Goal: Task Accomplishment & Management: Complete application form

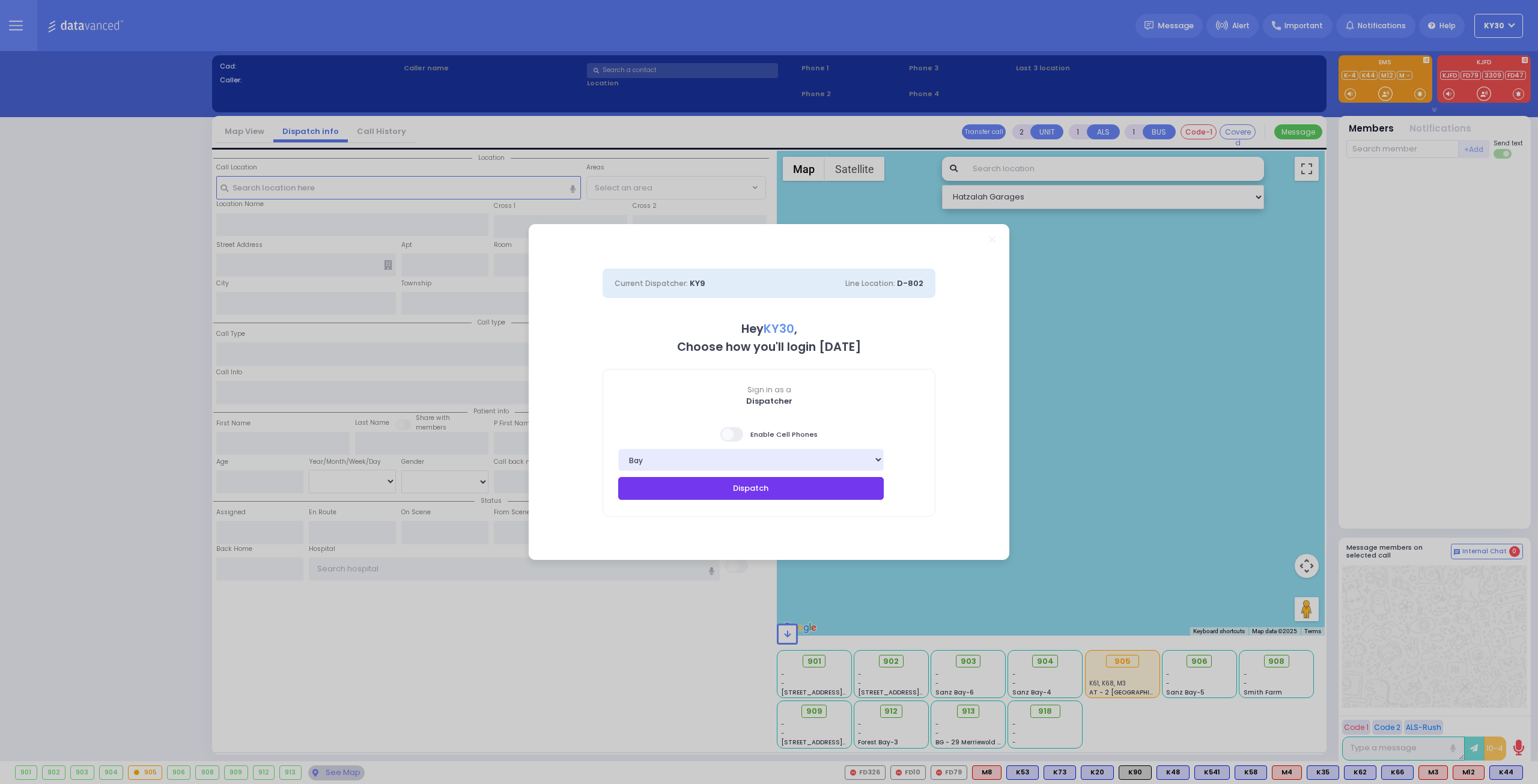
click at [811, 490] on button "Dispatch" at bounding box center [751, 488] width 265 height 23
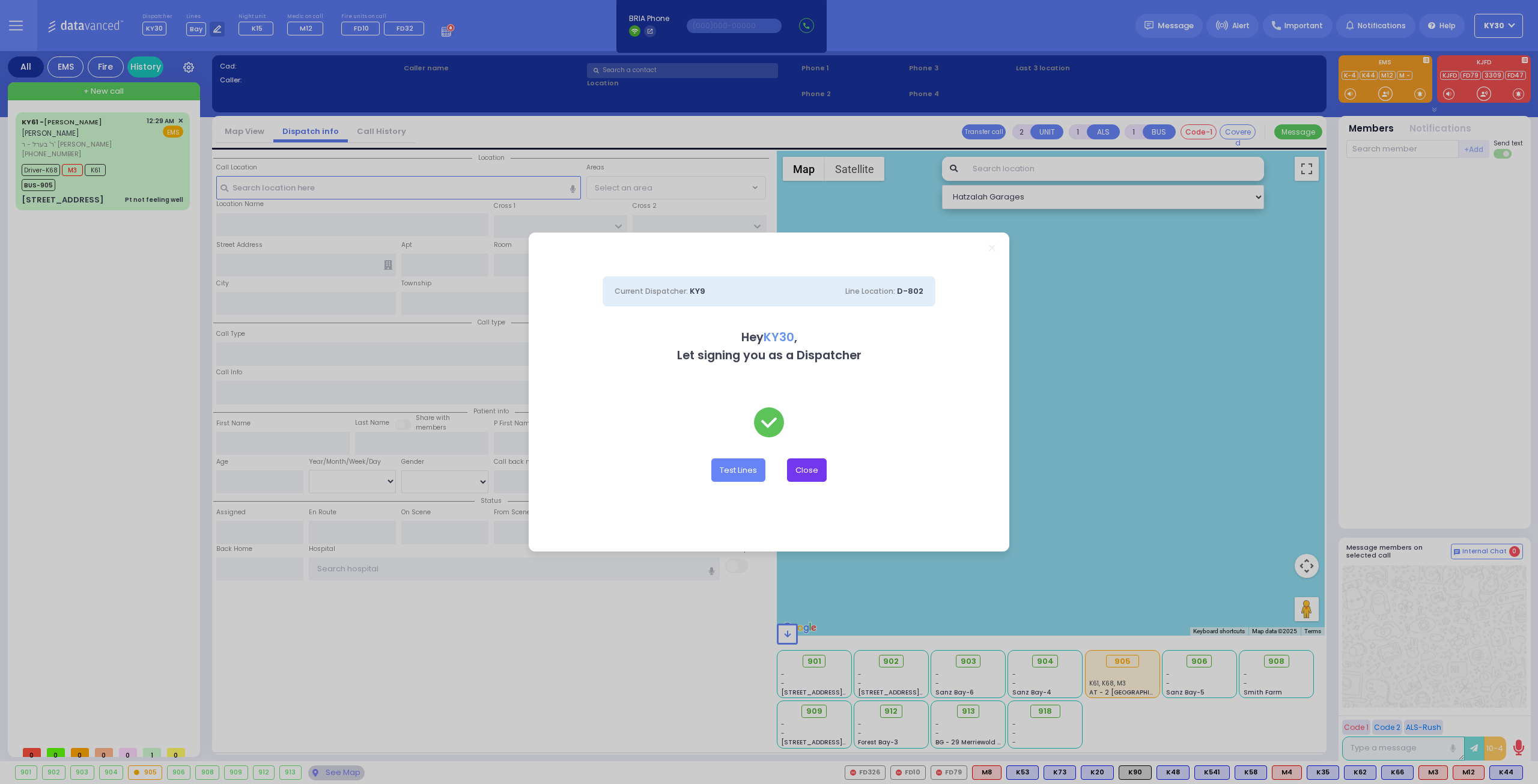
click at [807, 476] on button "Close" at bounding box center [807, 469] width 39 height 23
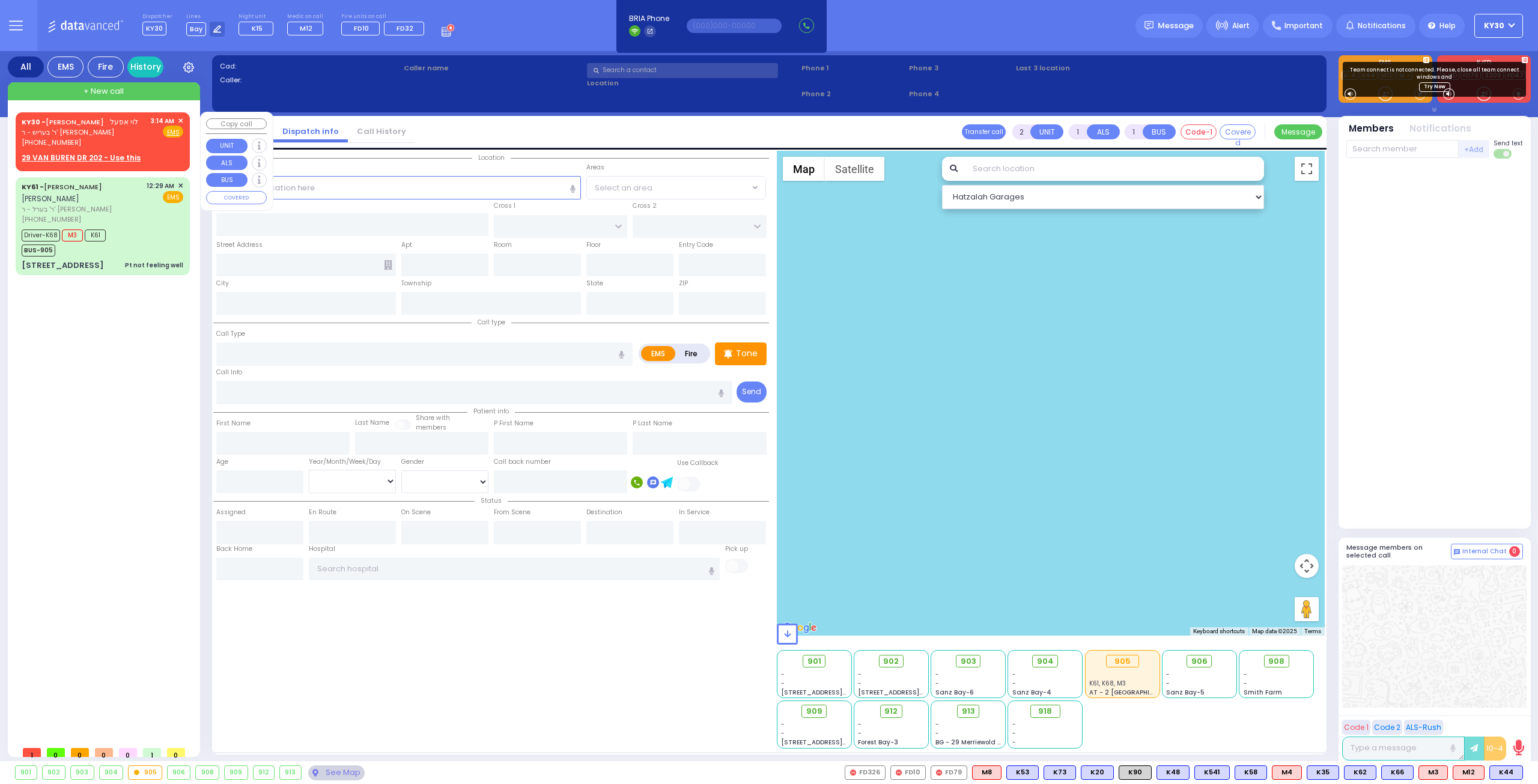
click at [183, 119] on span "✕" at bounding box center [180, 121] width 5 height 10
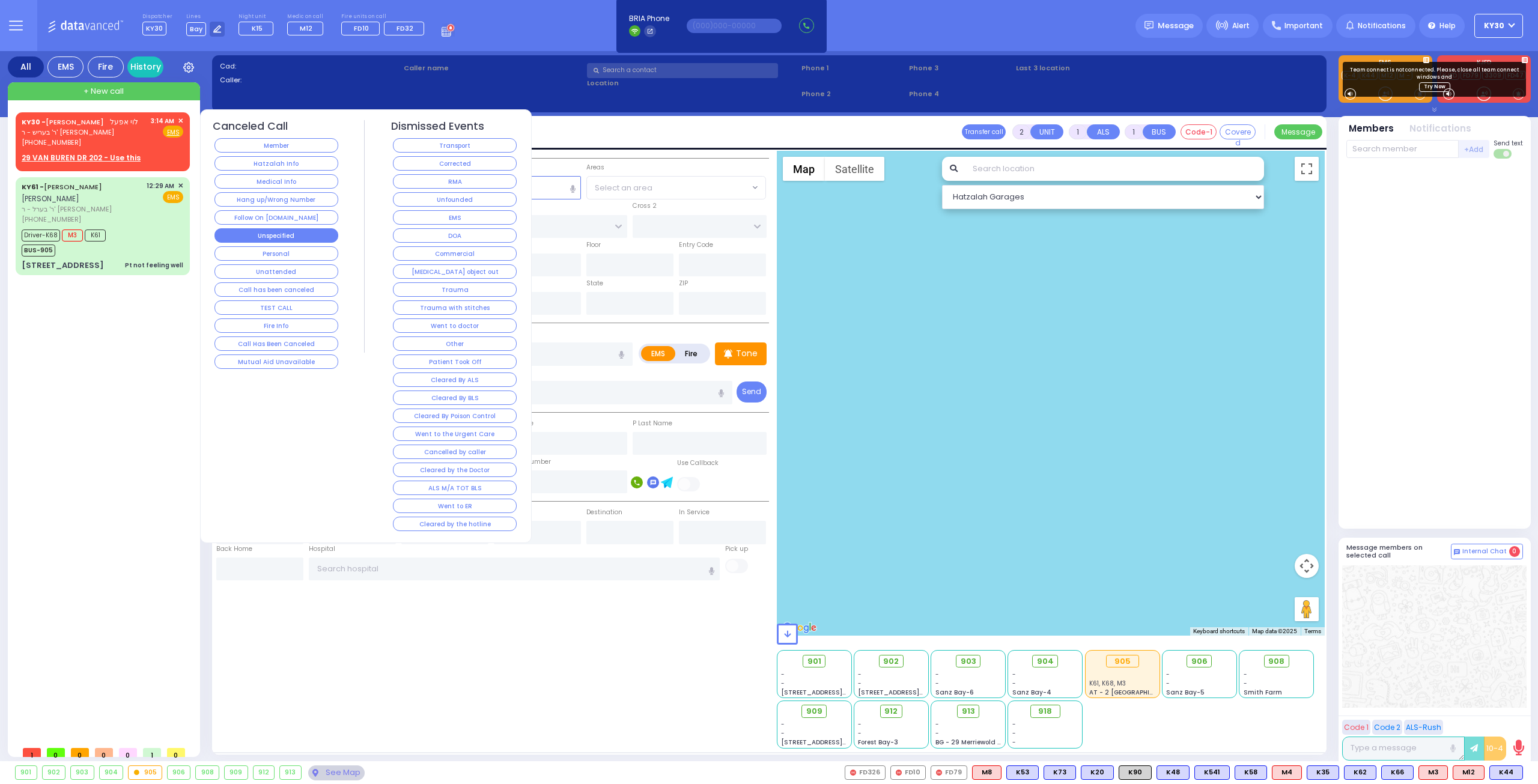
click at [304, 233] on button "Unspecified" at bounding box center [276, 235] width 124 height 14
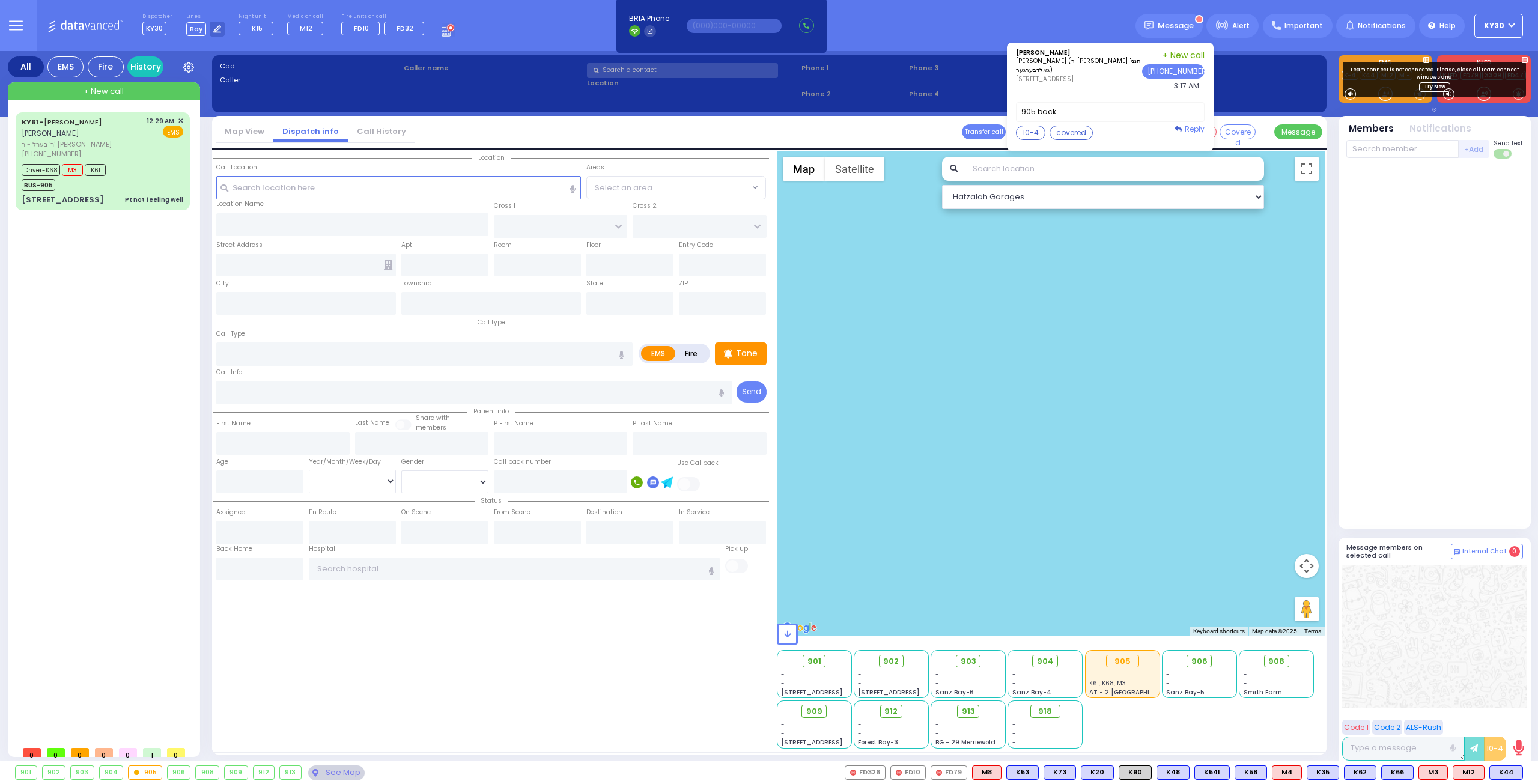
click at [1202, 126] on span "Reply" at bounding box center [1194, 128] width 20 height 10
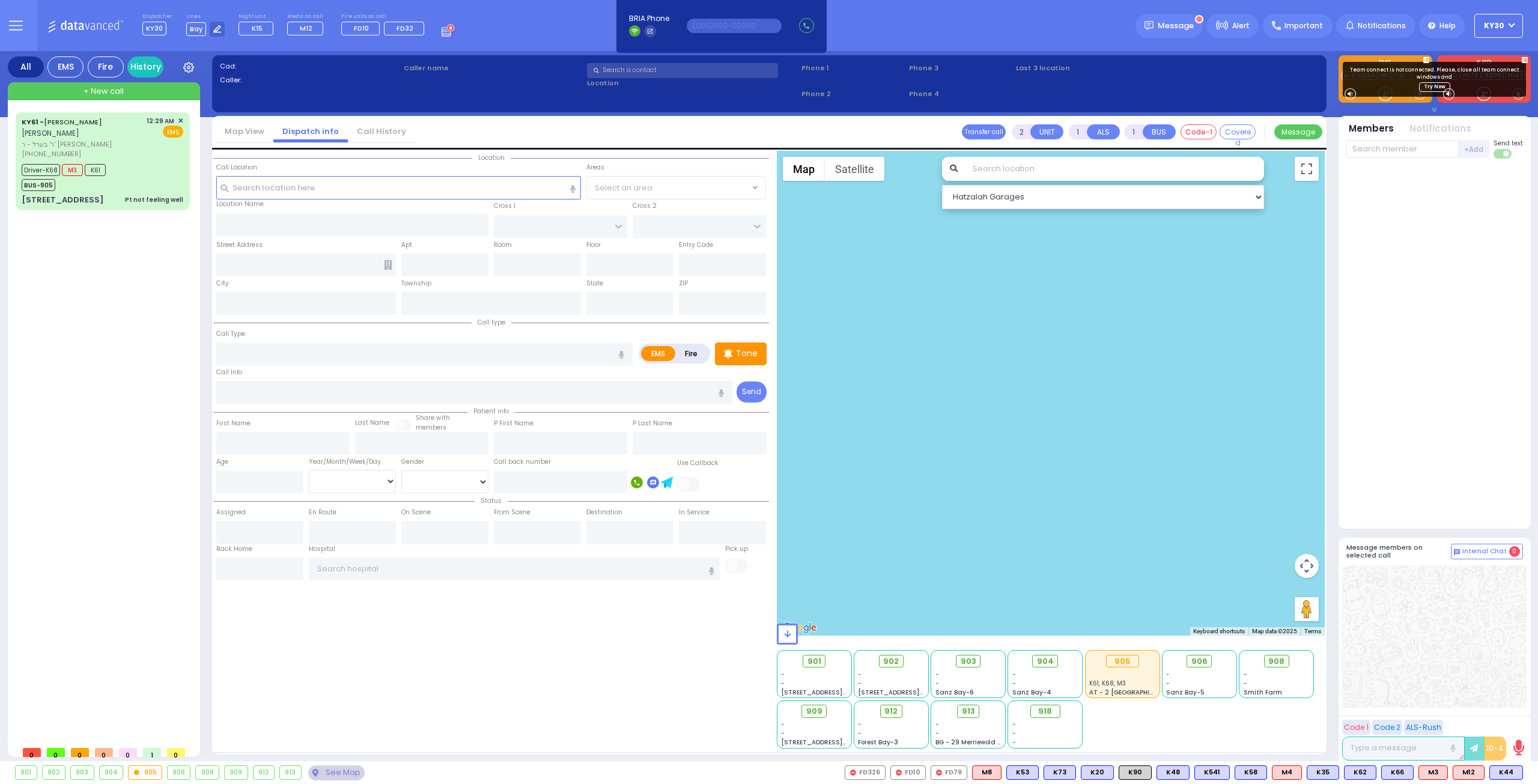
drag, startPoint x: 1042, startPoint y: 246, endPoint x: 1053, endPoint y: 247, distance: 11.0
click at [0, 0] on button "10-4" at bounding box center [0, 0] width 0 height 0
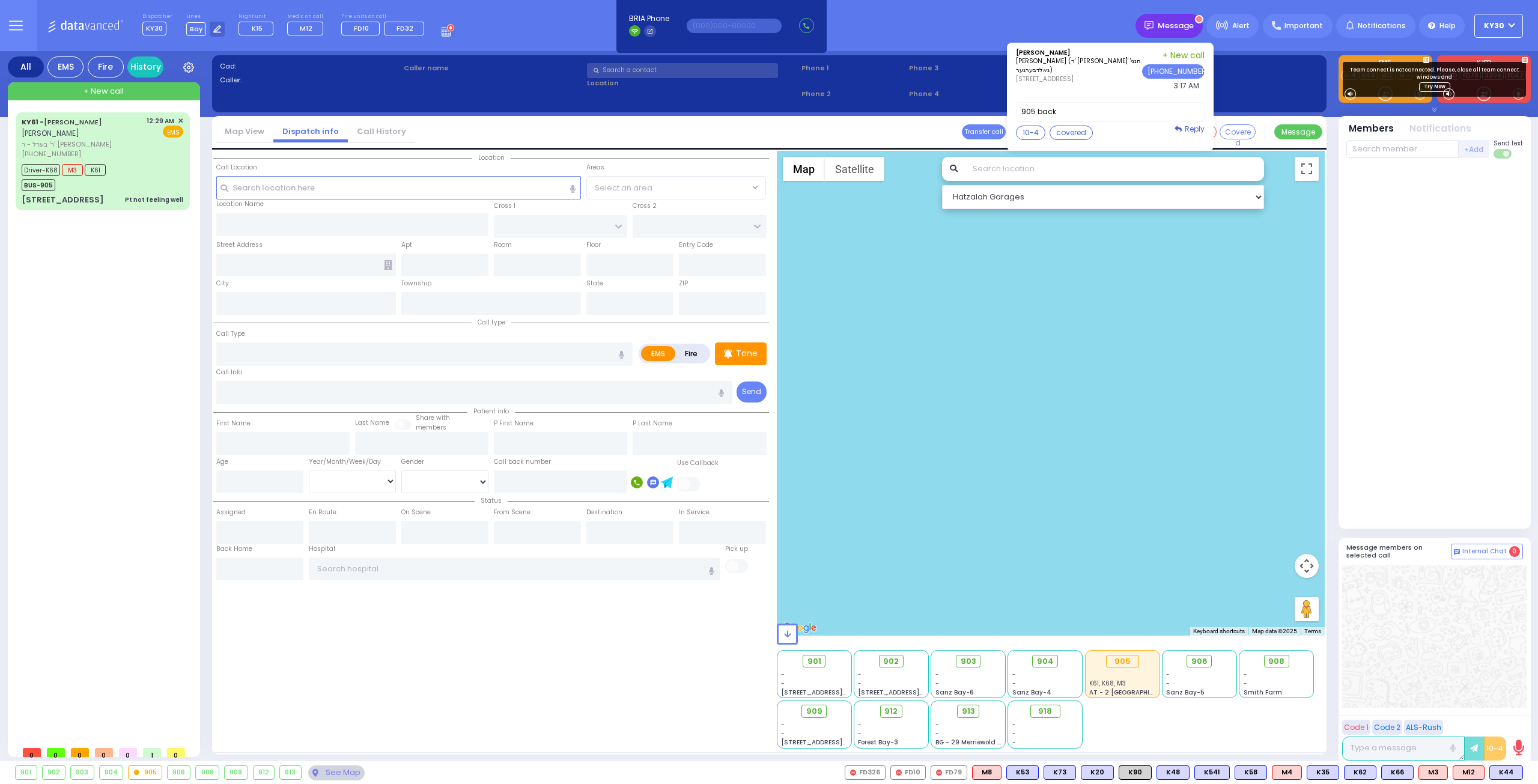
click at [1179, 27] on span "Message" at bounding box center [1176, 26] width 36 height 12
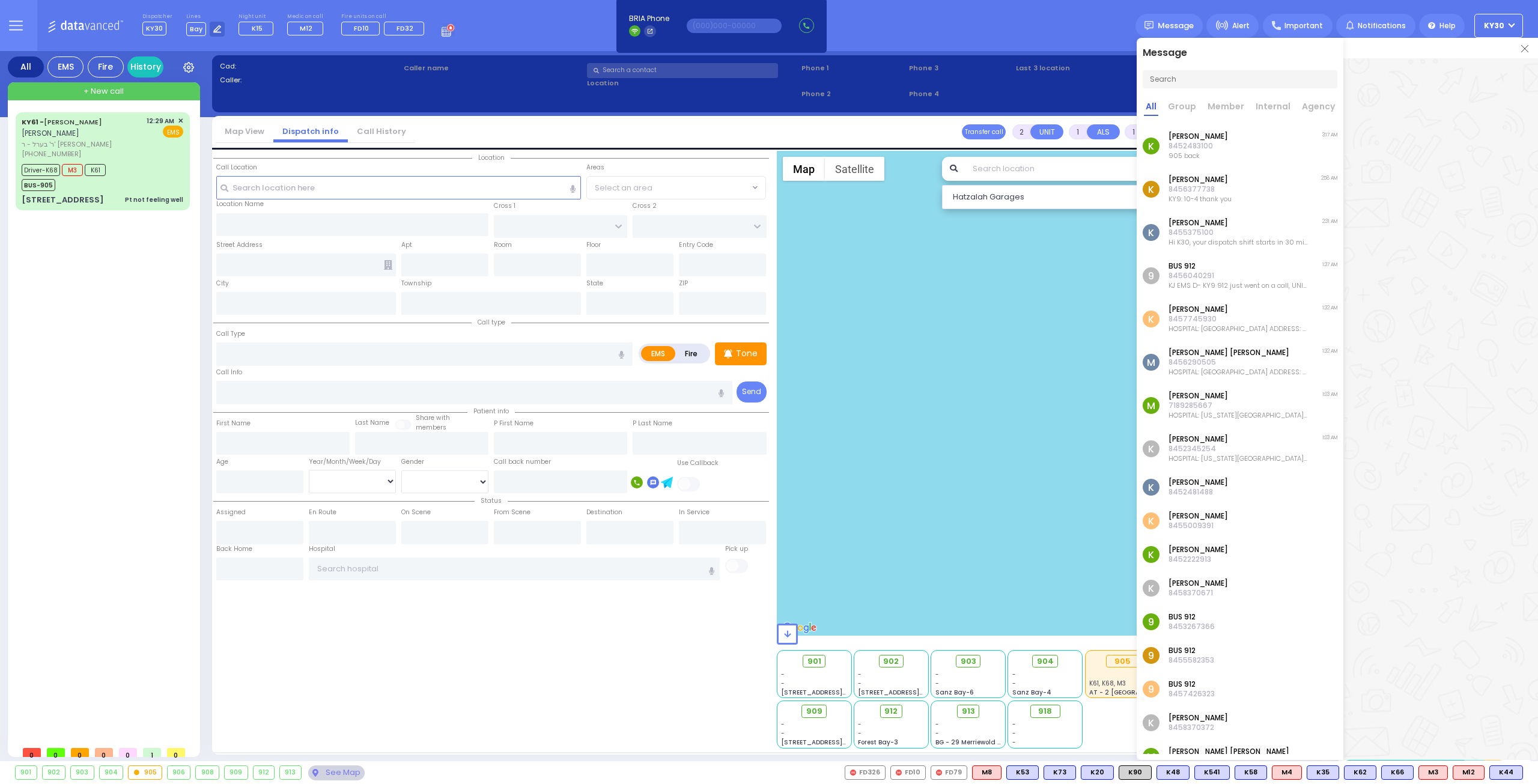
click at [1207, 131] on p "[PERSON_NAME]" at bounding box center [1198, 136] width 59 height 10
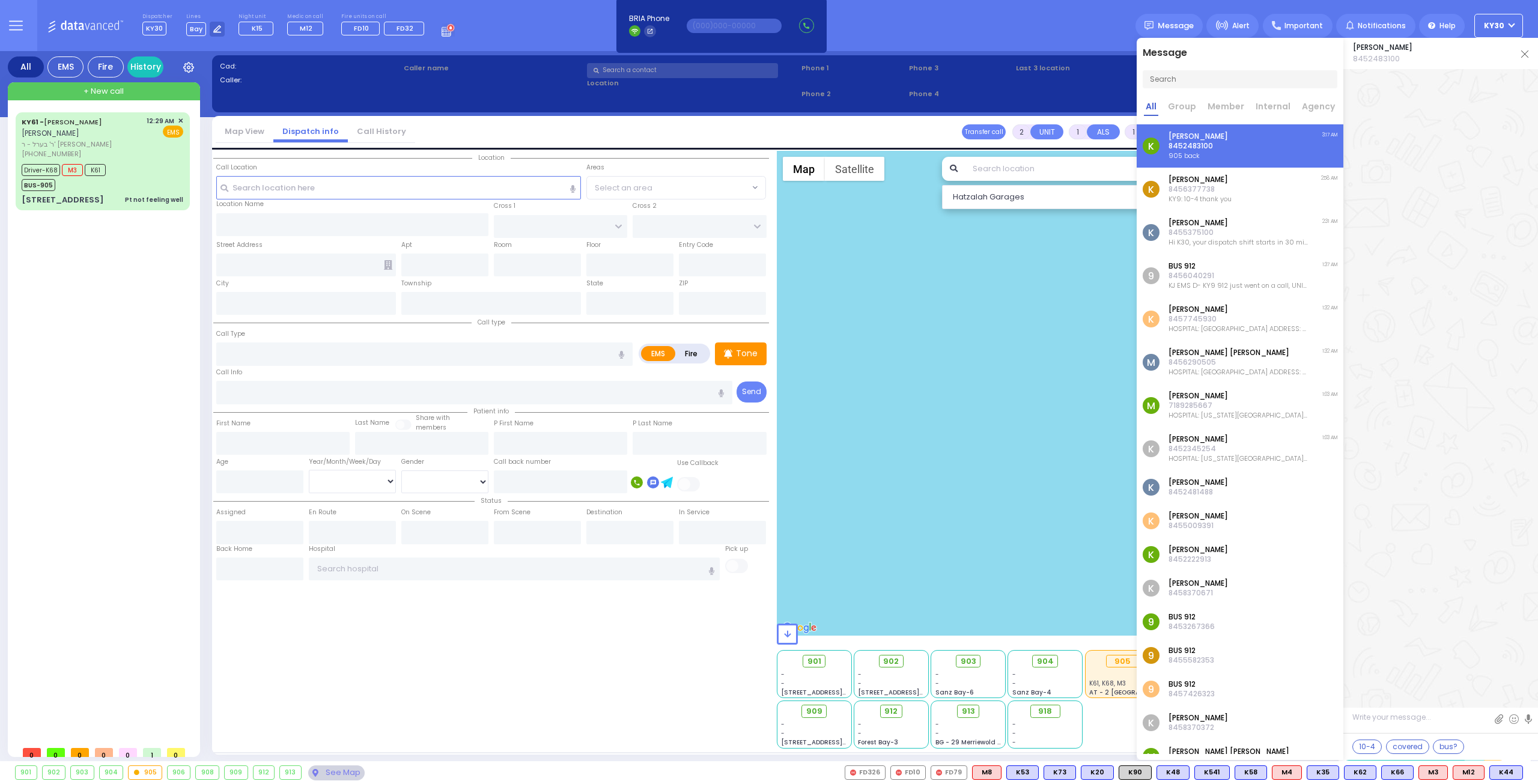
scroll to position [80140, 0]
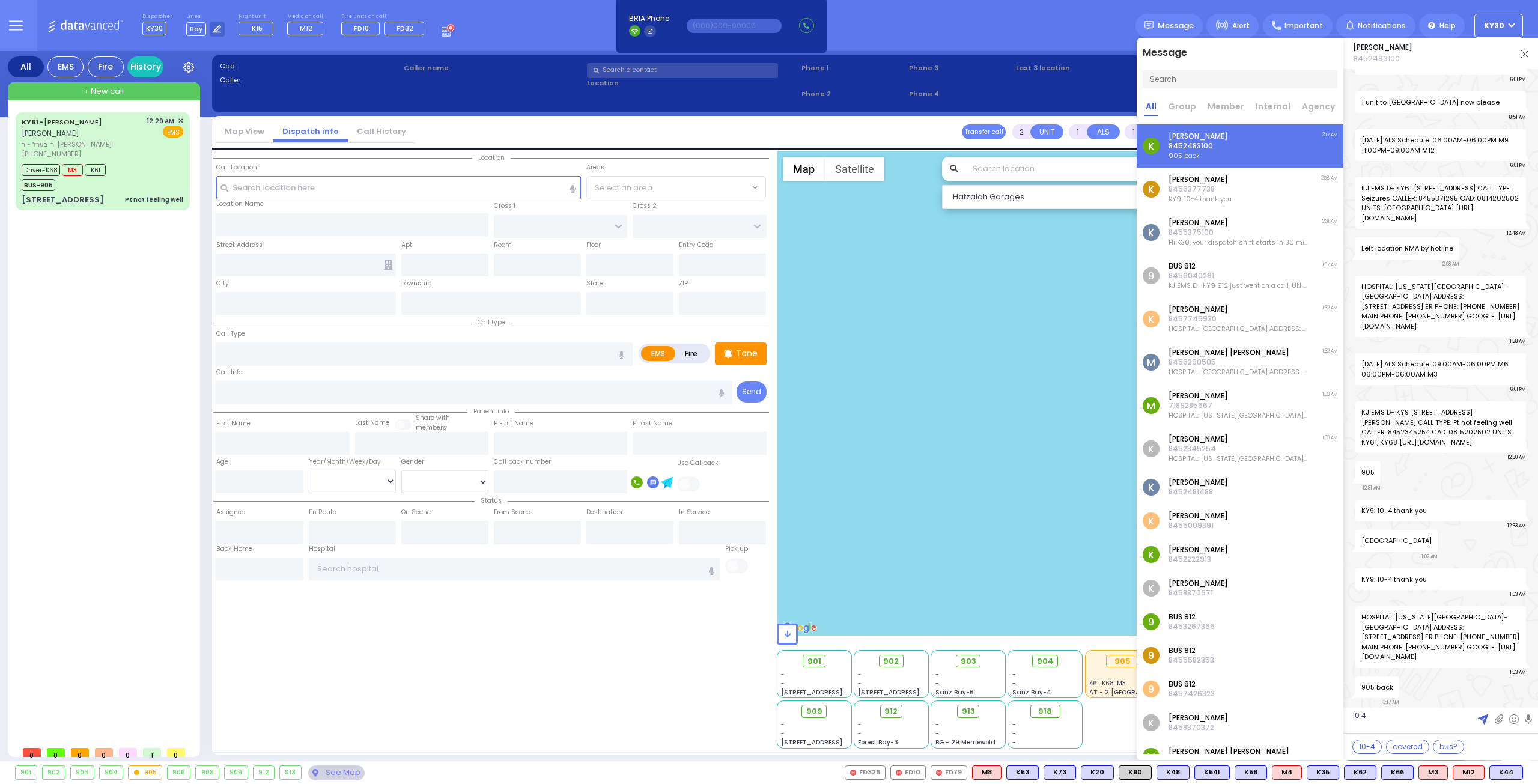
type textarea "10 4"
click at [1484, 718] on img at bounding box center [1483, 719] width 10 height 10
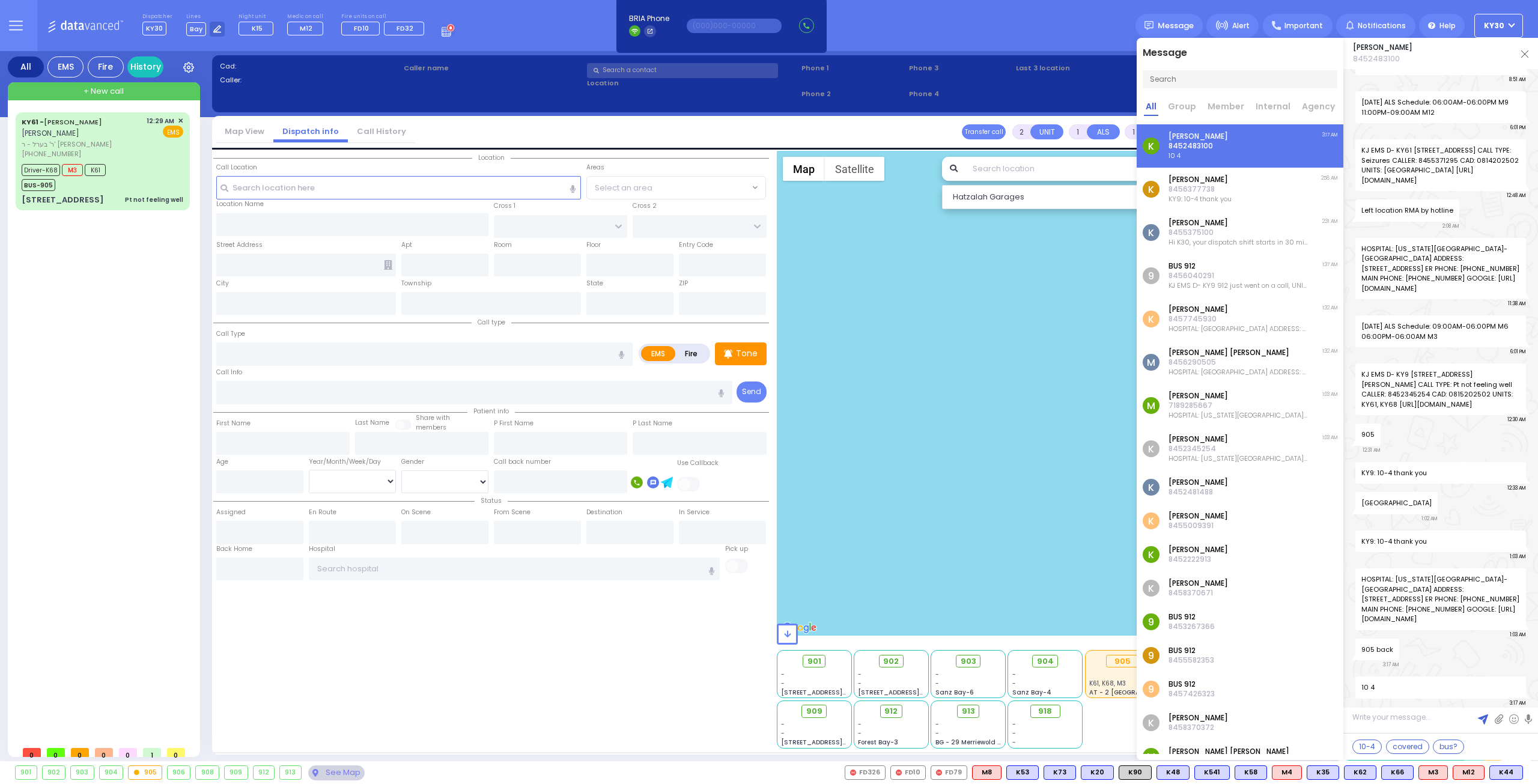
scroll to position [80179, 0]
click at [1527, 52] on img at bounding box center [1525, 55] width 8 height 8
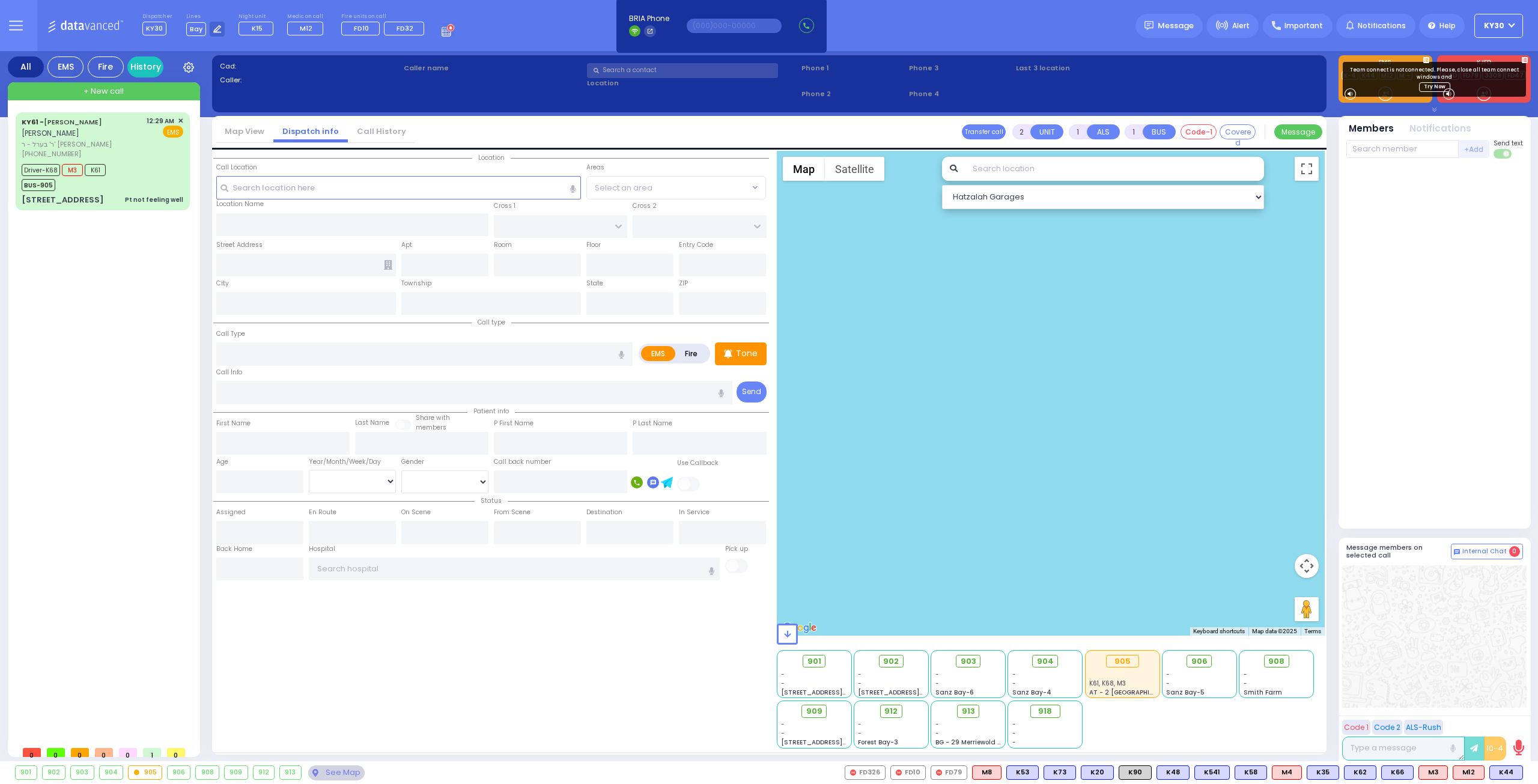
click at [1054, 26] on div "Dispatcher KY30 shift has started. Are you ? [GEOGRAPHIC_DATA]" at bounding box center [769, 25] width 1538 height 51
click at [160, 166] on div "Driver-K68 M3 K61 BUS-905" at bounding box center [102, 176] width 162 height 30
type input "6"
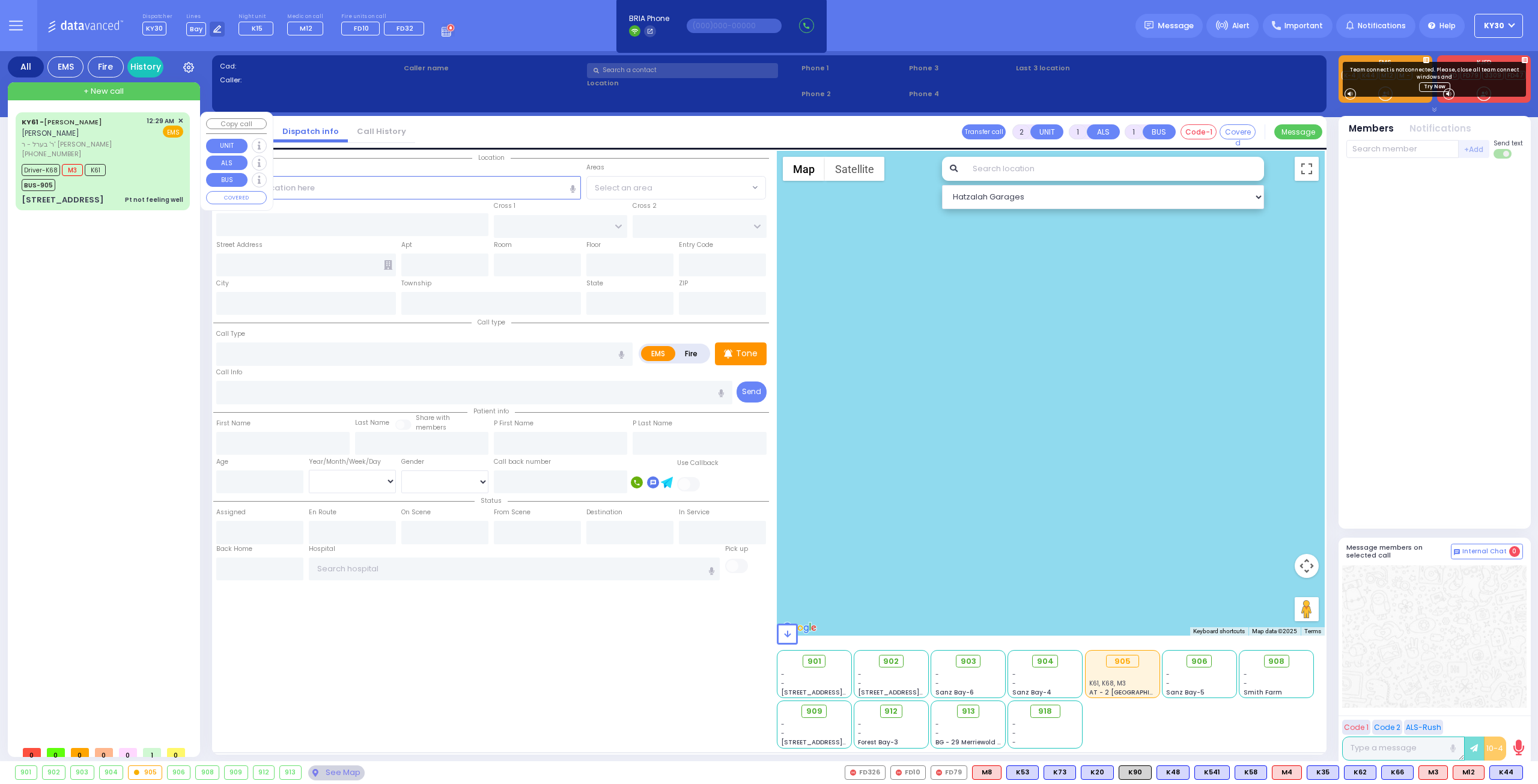
select select
type input "Pt not feeling well"
radio input "true"
type input "[PERSON_NAME]"
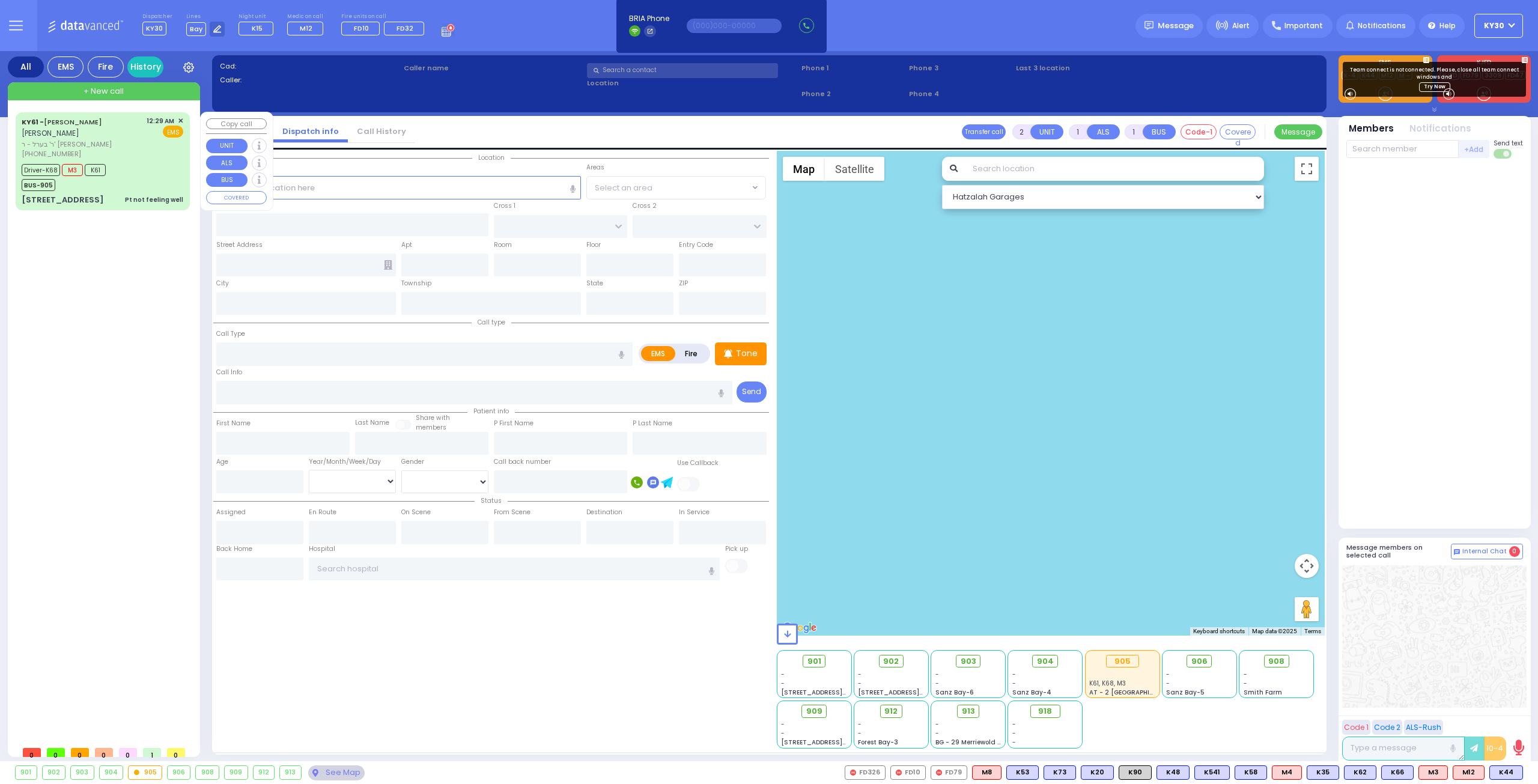
type input "[PERSON_NAME]"
type input "Moskowitz"
type input "14"
select select "Year"
select select "[DEMOGRAPHIC_DATA]"
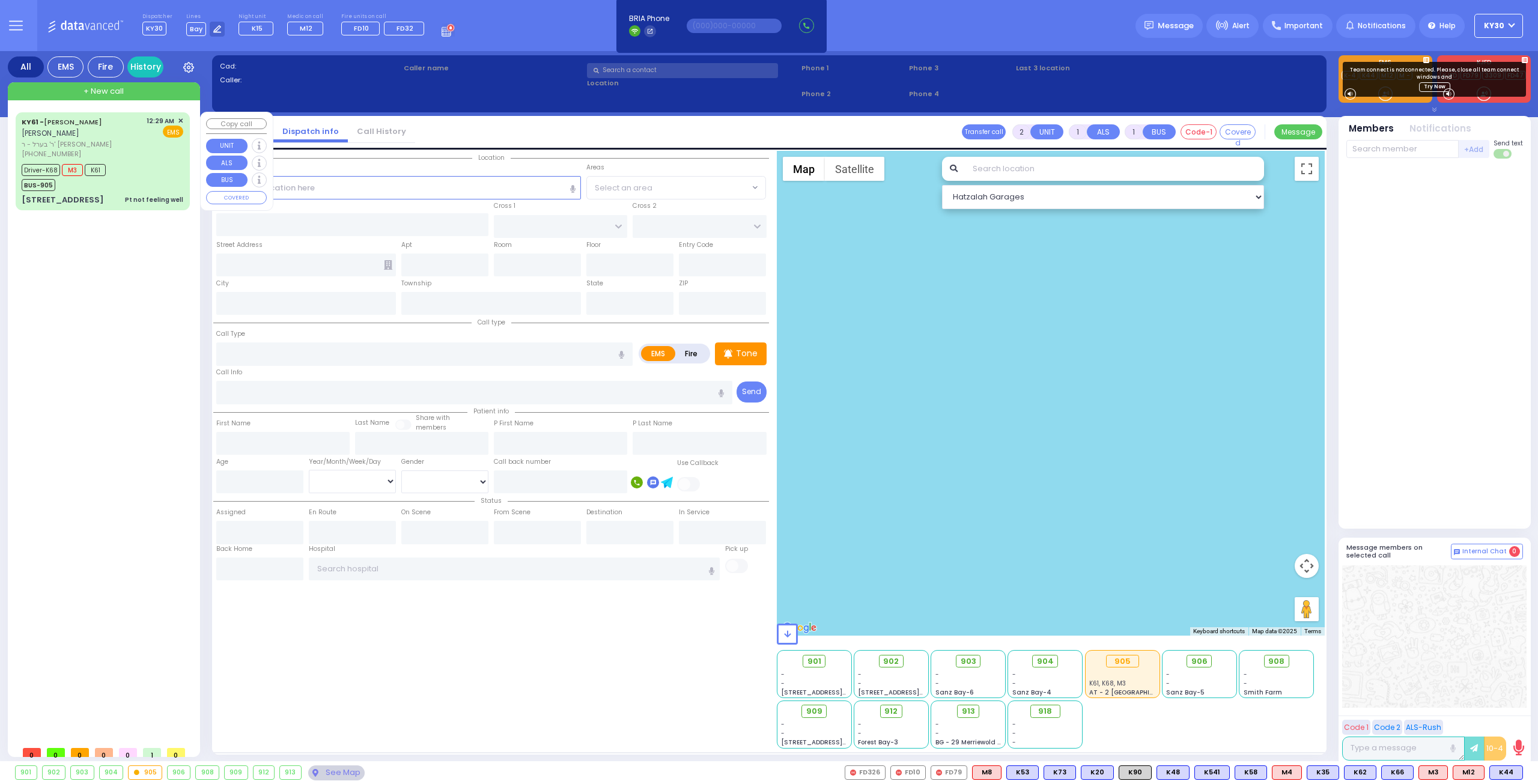
type input "00:29"
type input "00:30"
type input "00:36"
type input "00:57"
type input "01:43"
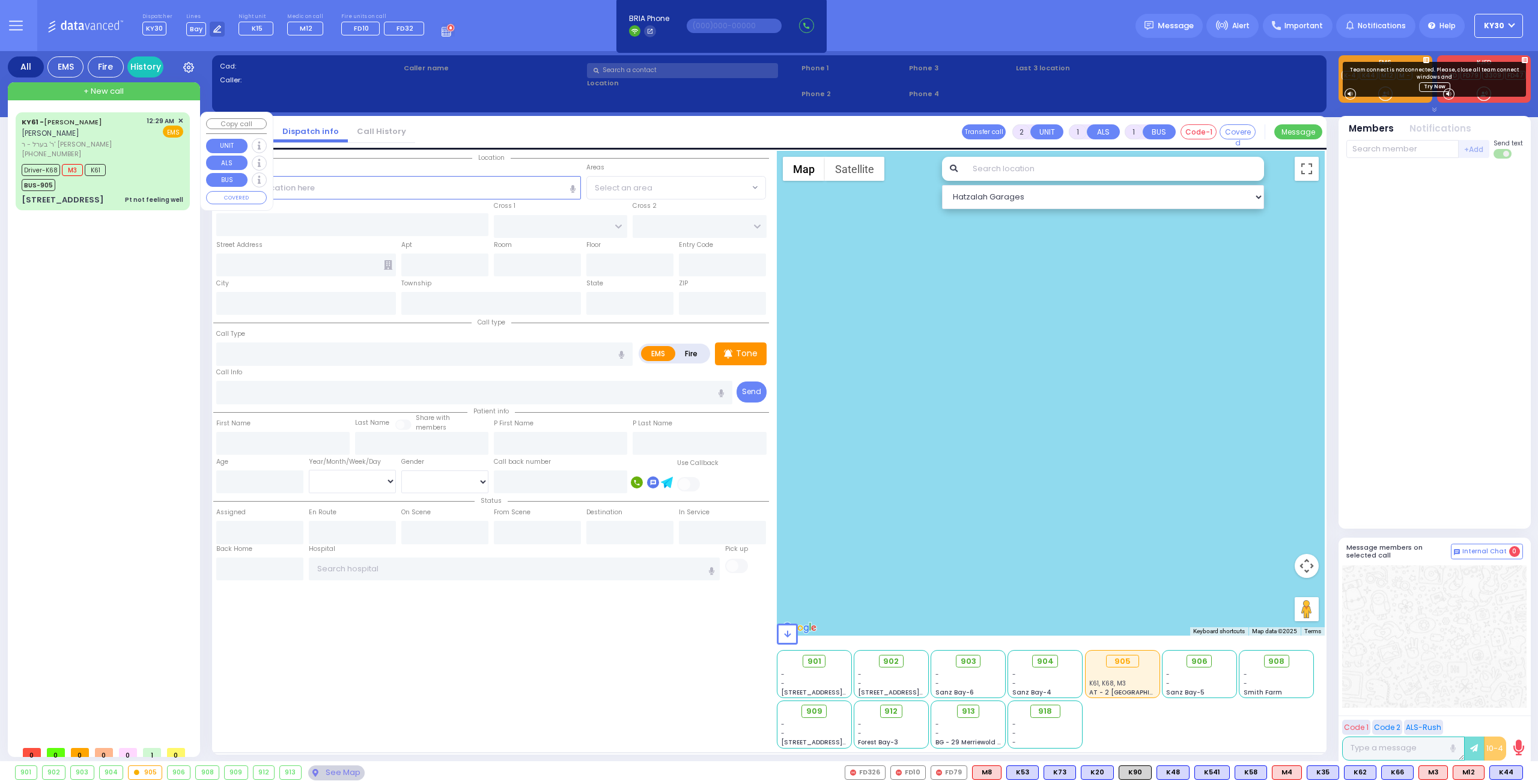
type input "[US_STATE][GEOGRAPHIC_DATA]- [GEOGRAPHIC_DATA]"
select select "Hatzalah Garages"
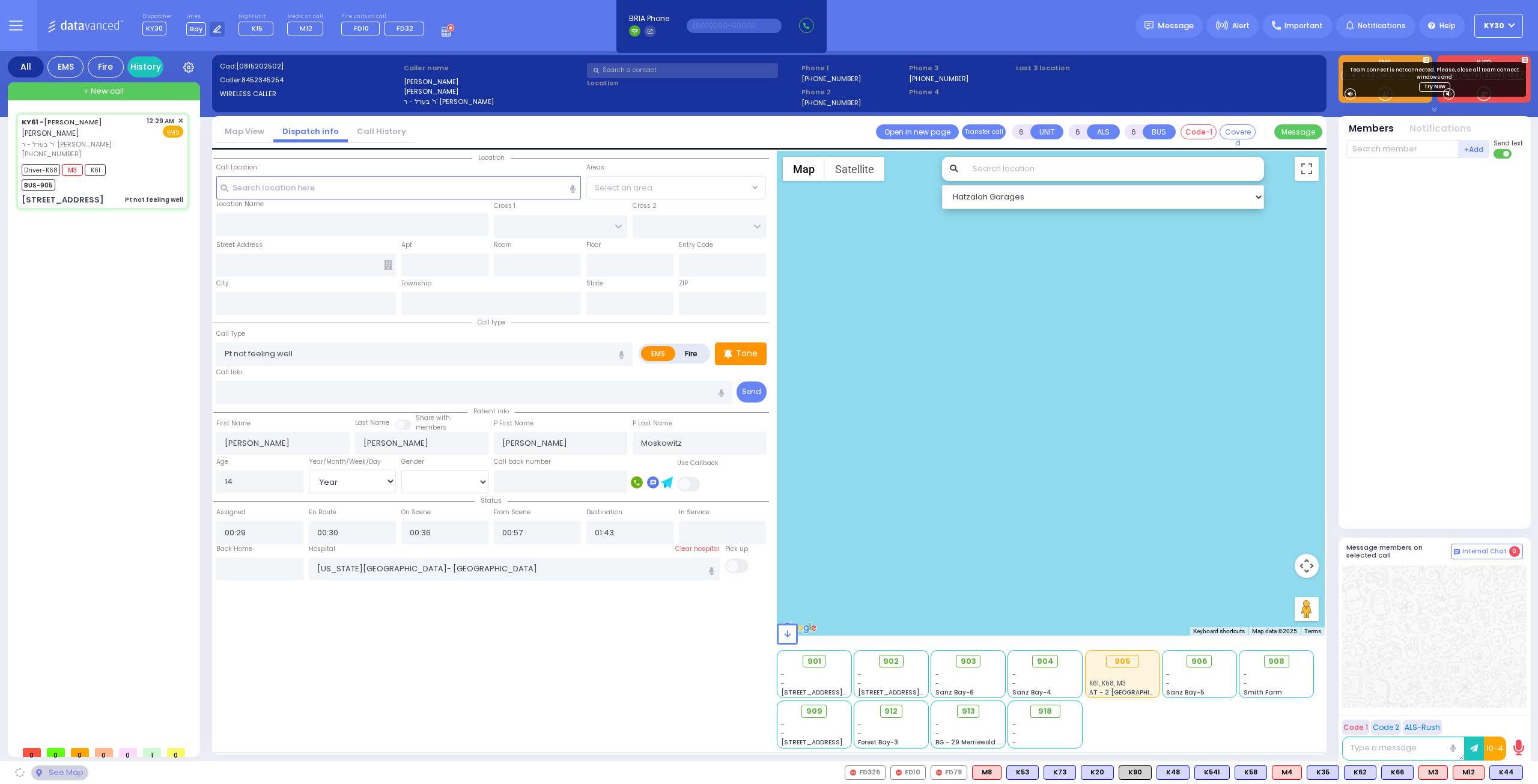
type input "ACRES RD"
type input "[GEOGRAPHIC_DATA]"
type input "[STREET_ADDRESS]"
type input "[PERSON_NAME]"
type input "[US_STATE]"
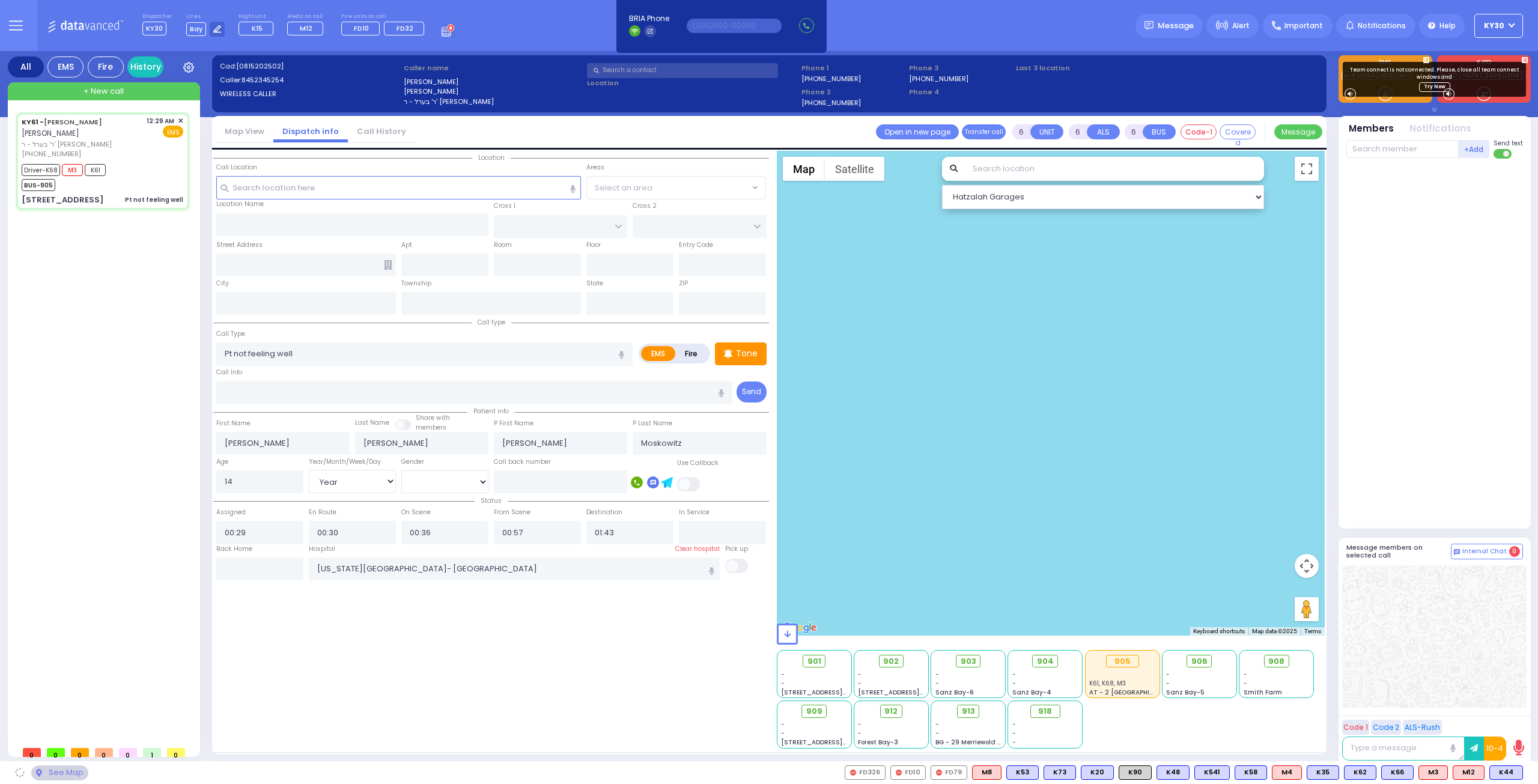
type input "10950"
select select "PALM TREE"
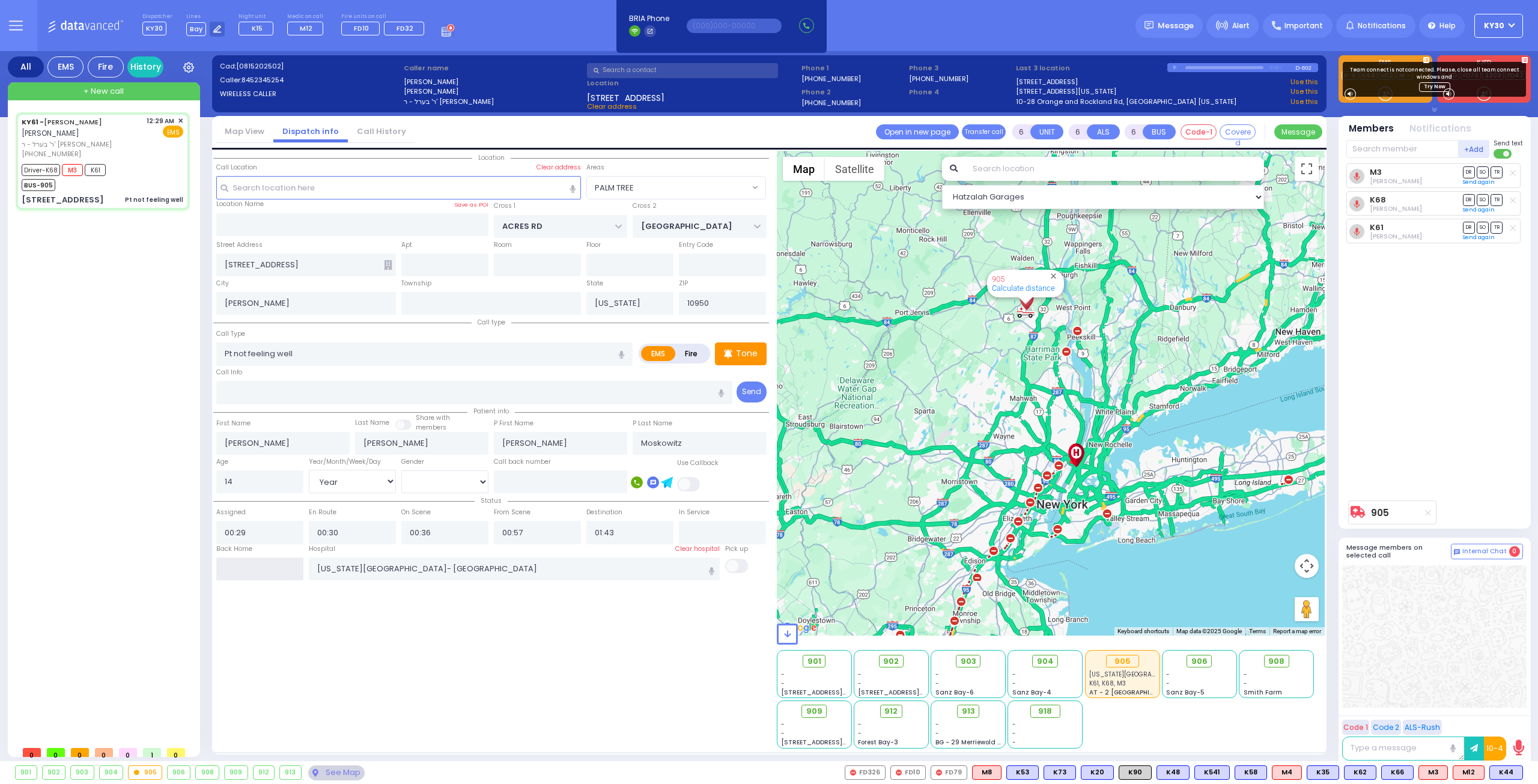
click at [256, 566] on input "text" at bounding box center [259, 569] width 87 height 23
click at [256, 563] on input "text" at bounding box center [259, 569] width 87 height 23
type input "03:27"
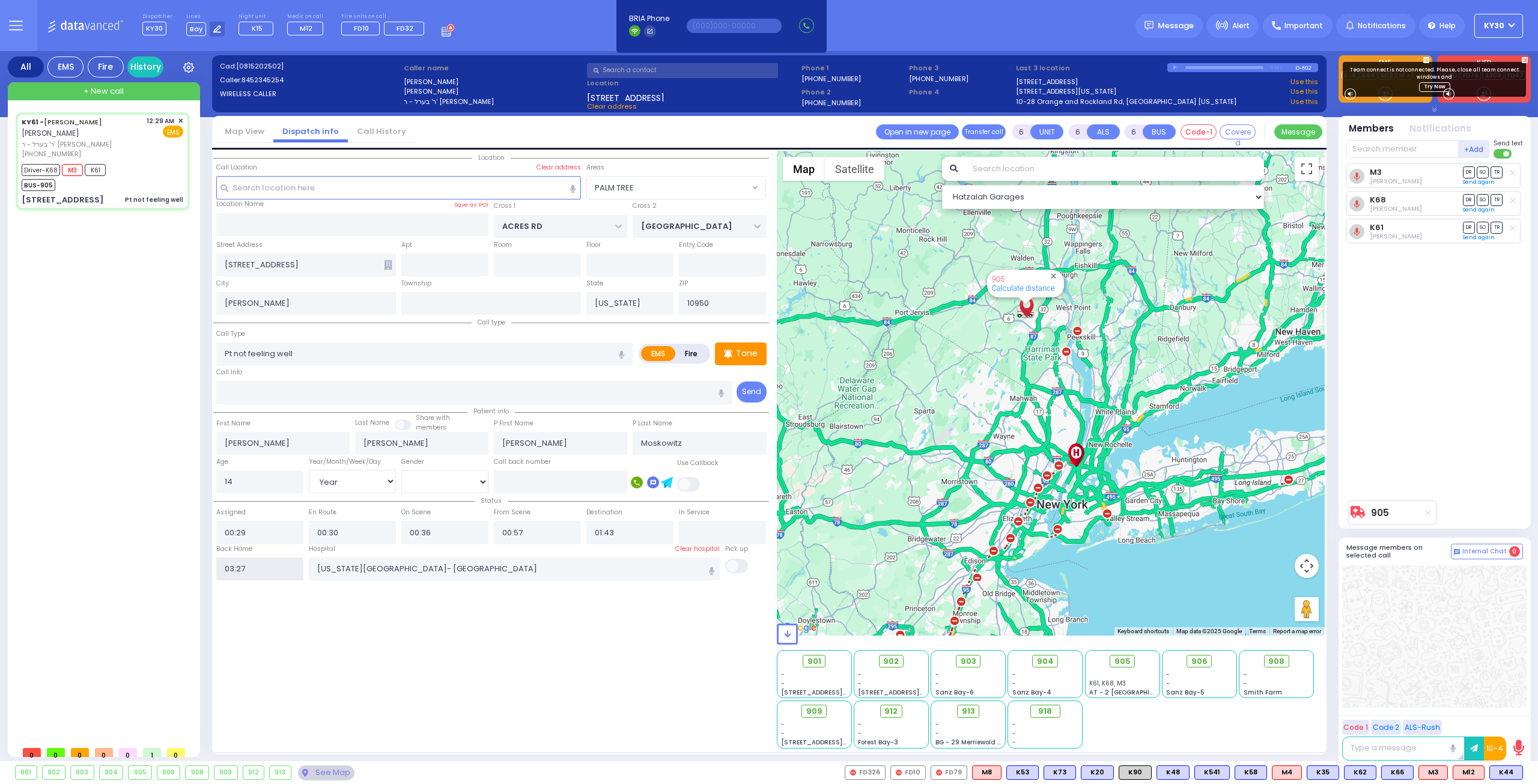
select select
radio input "true"
select select
